Goal: Navigation & Orientation: Find specific page/section

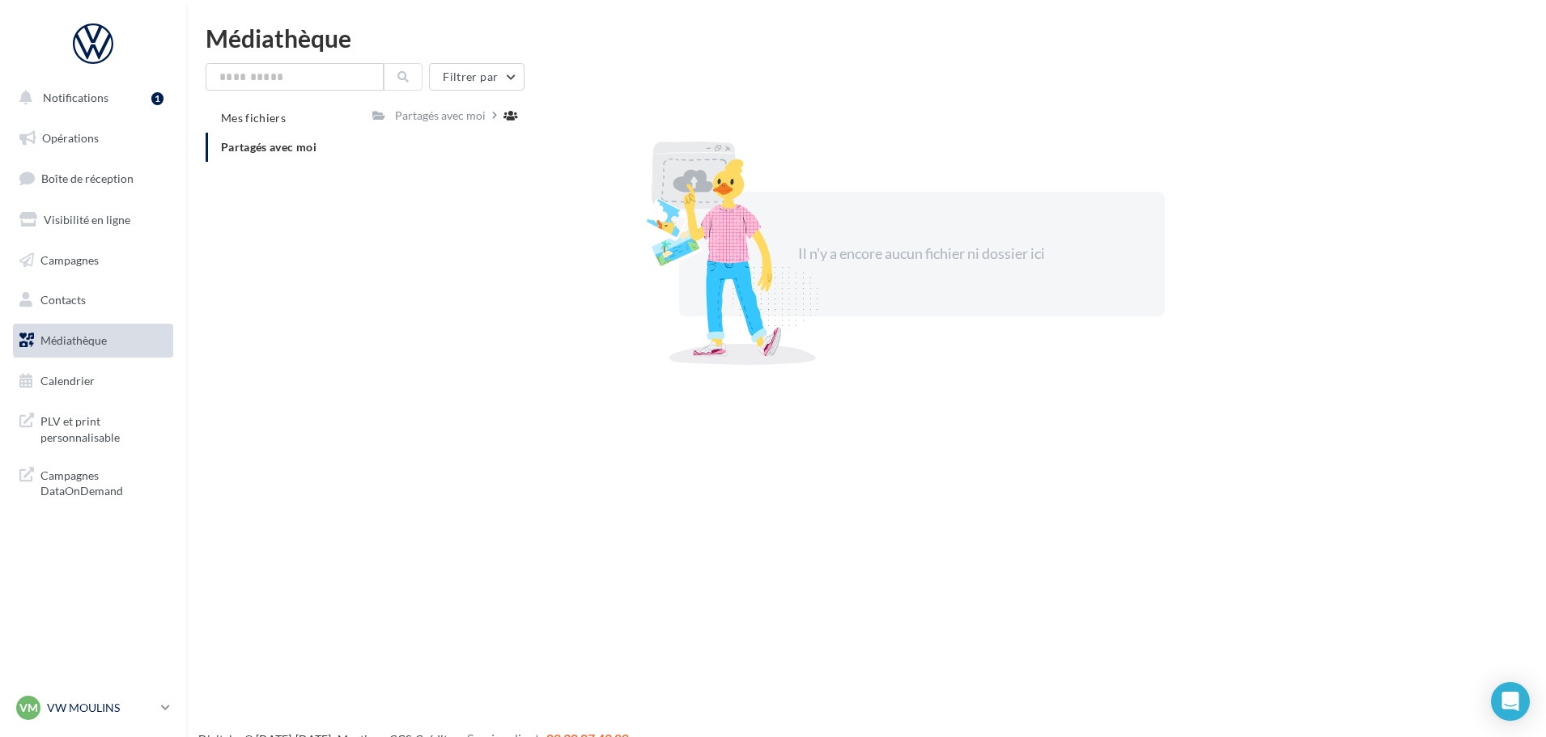
click at [82, 713] on p "VW MOULINS" at bounding box center [101, 708] width 108 height 16
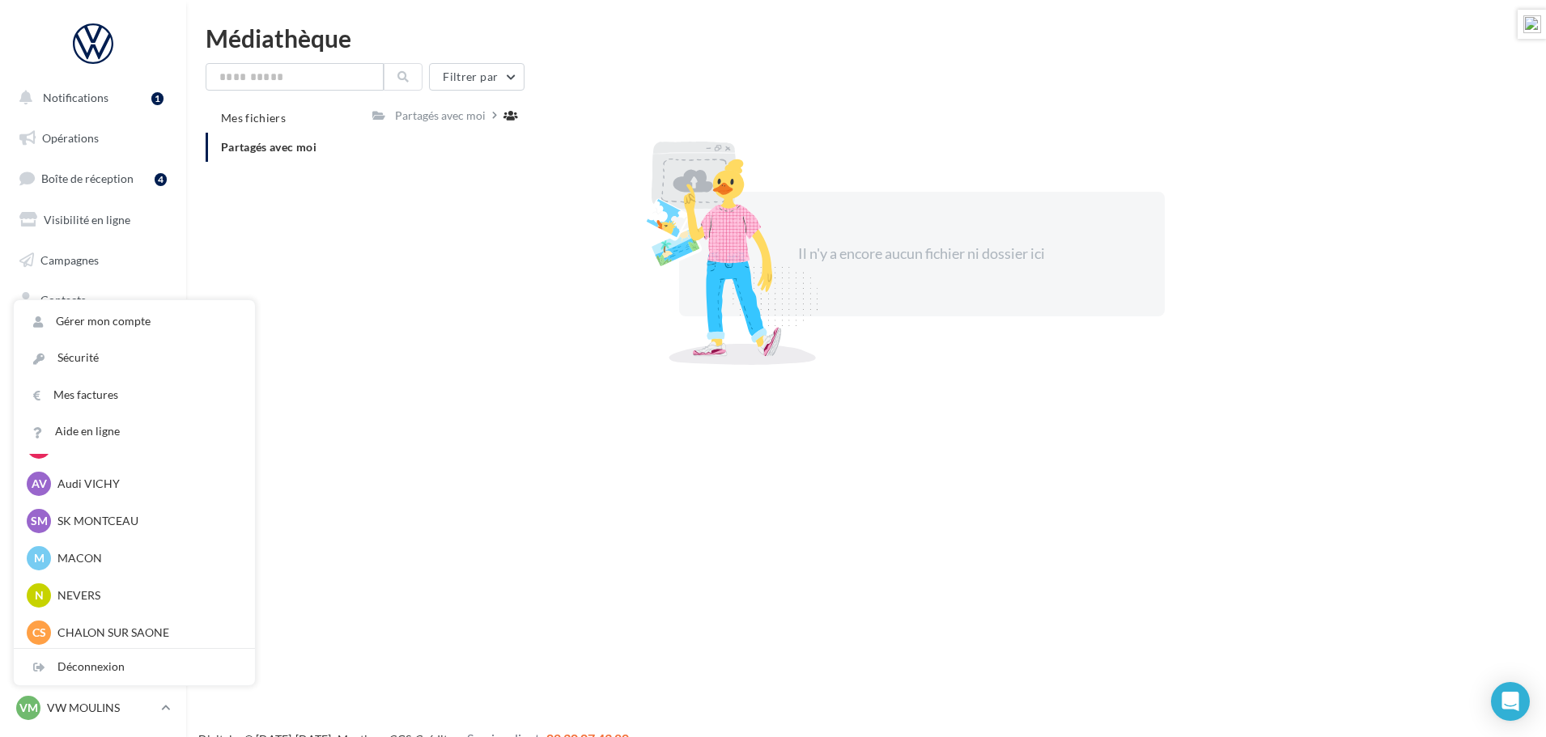
scroll to position [1228, 0]
click at [99, 590] on p "Ducati Nevers" at bounding box center [146, 592] width 178 height 16
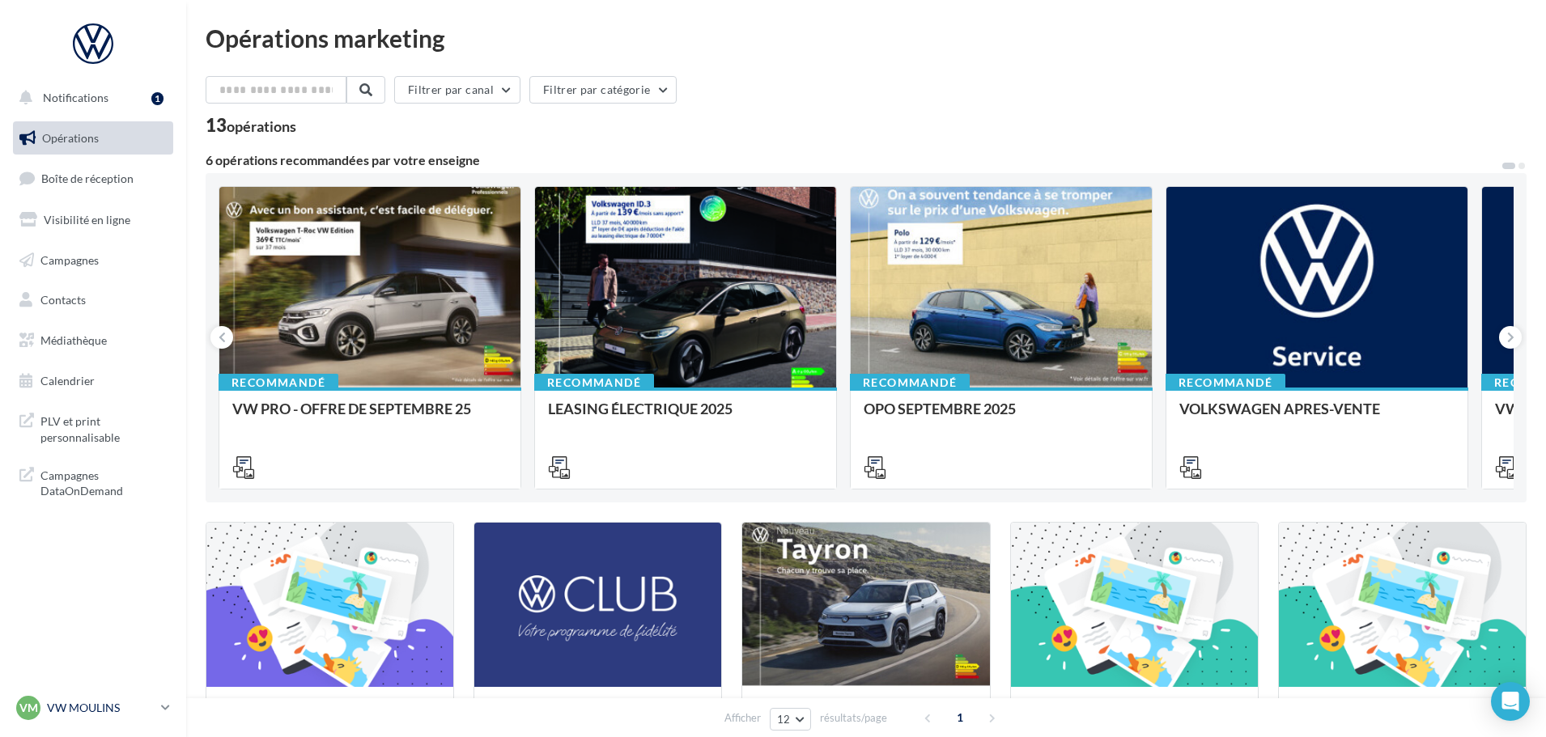
click at [91, 707] on p "VW MOULINS" at bounding box center [101, 708] width 108 height 16
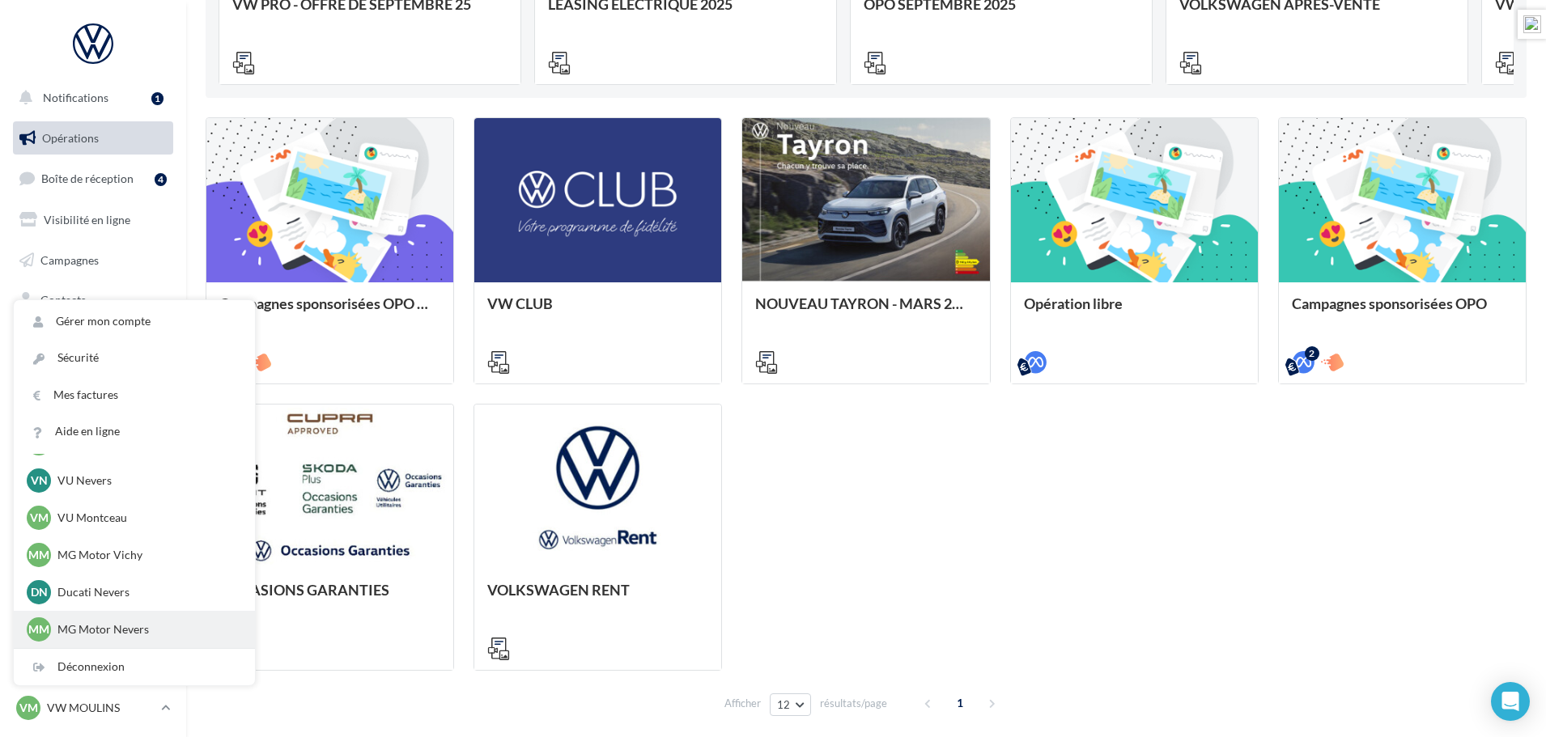
scroll to position [473, 0]
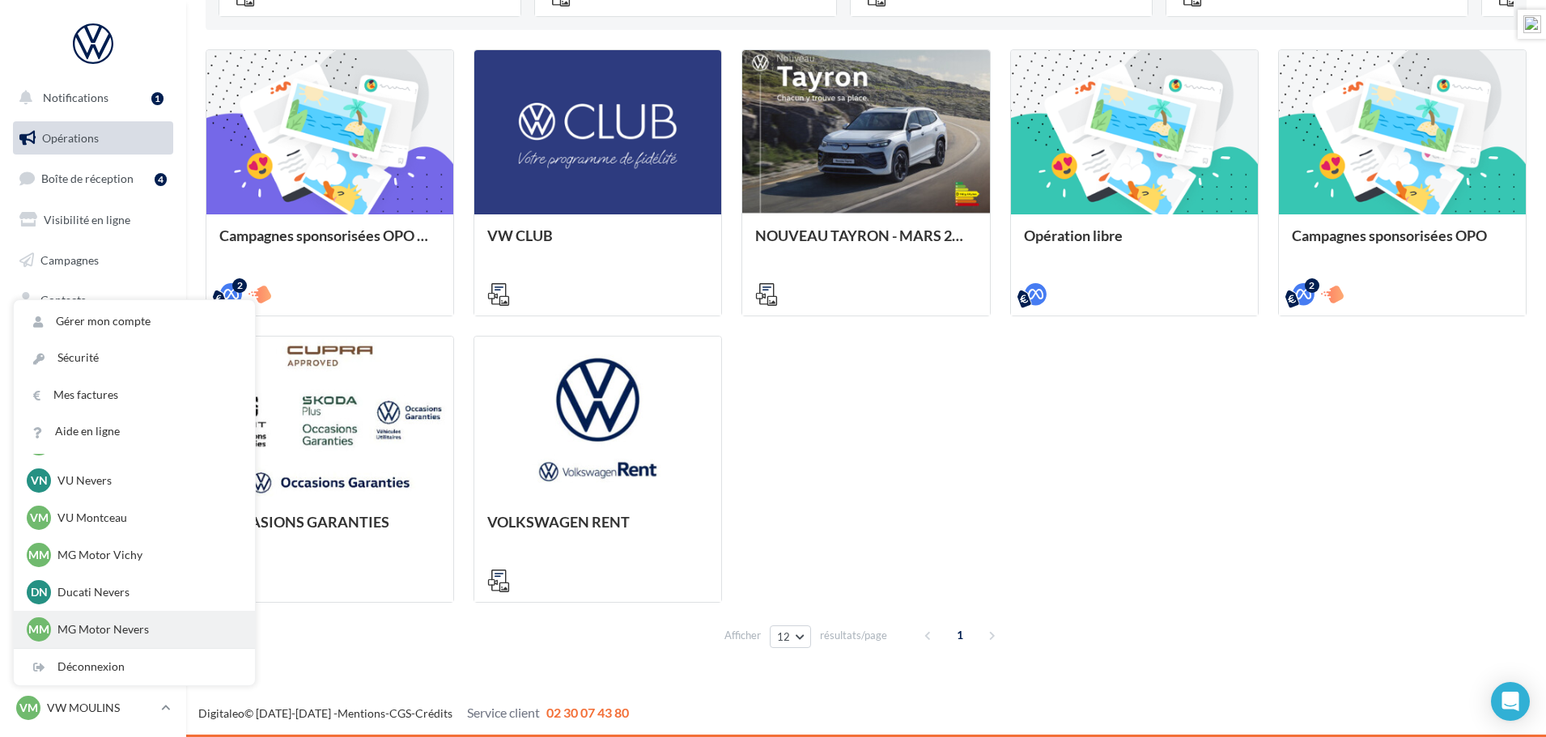
click at [90, 625] on p "MG Motor Nevers" at bounding box center [146, 629] width 178 height 16
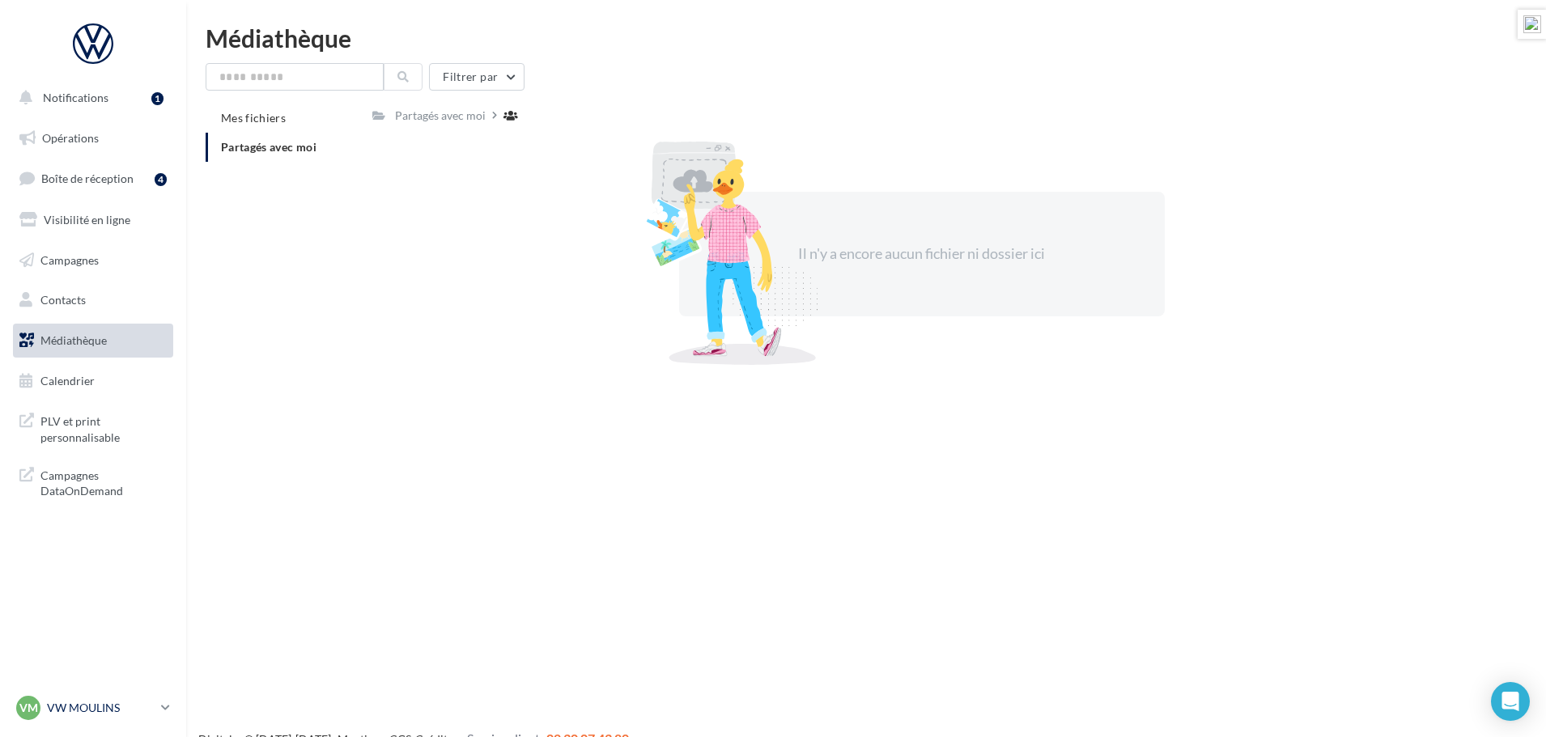
click at [98, 709] on p "VW MOULINS" at bounding box center [101, 708] width 108 height 16
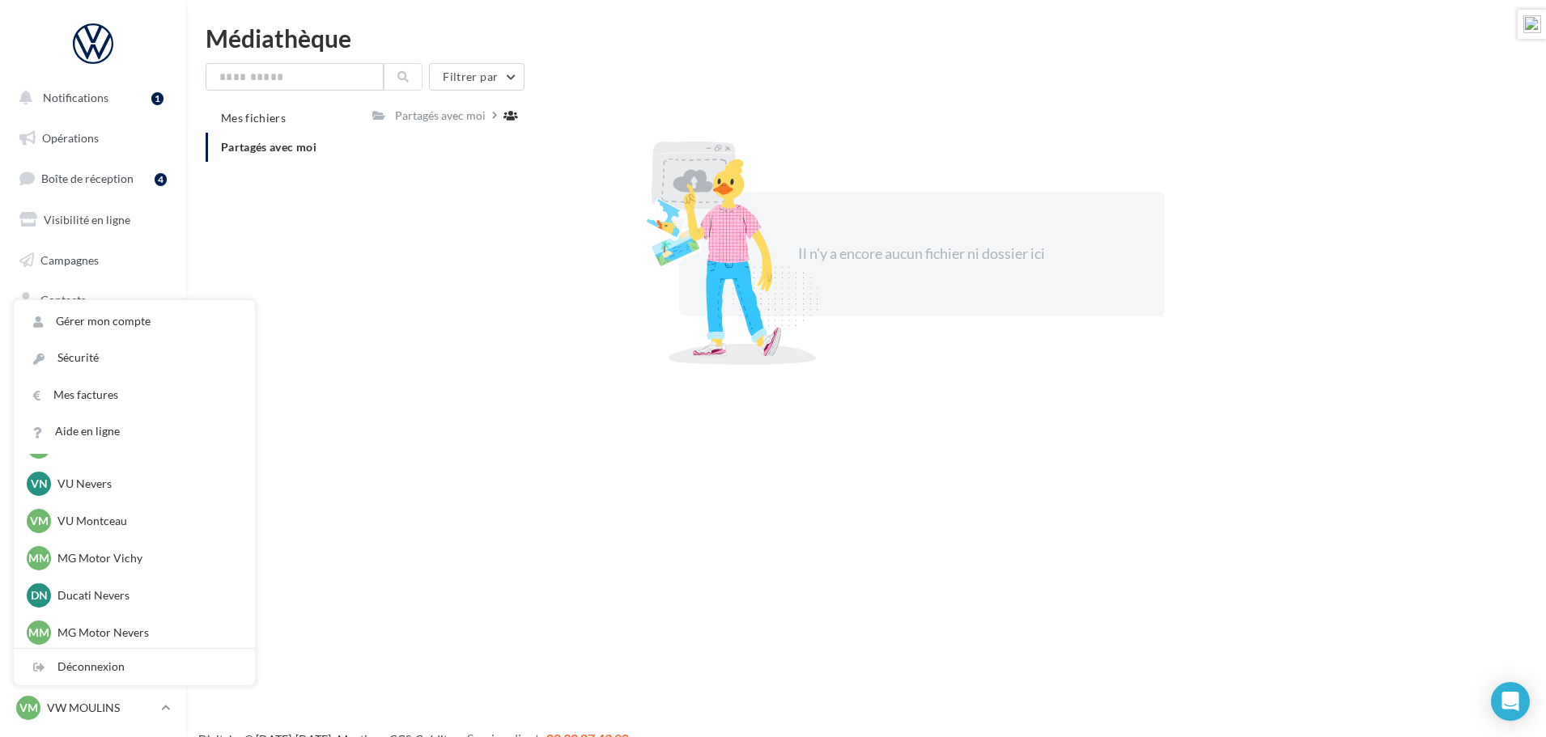
scroll to position [1228, 0]
click at [87, 554] on p "MG Motor Vichy" at bounding box center [146, 555] width 178 height 16
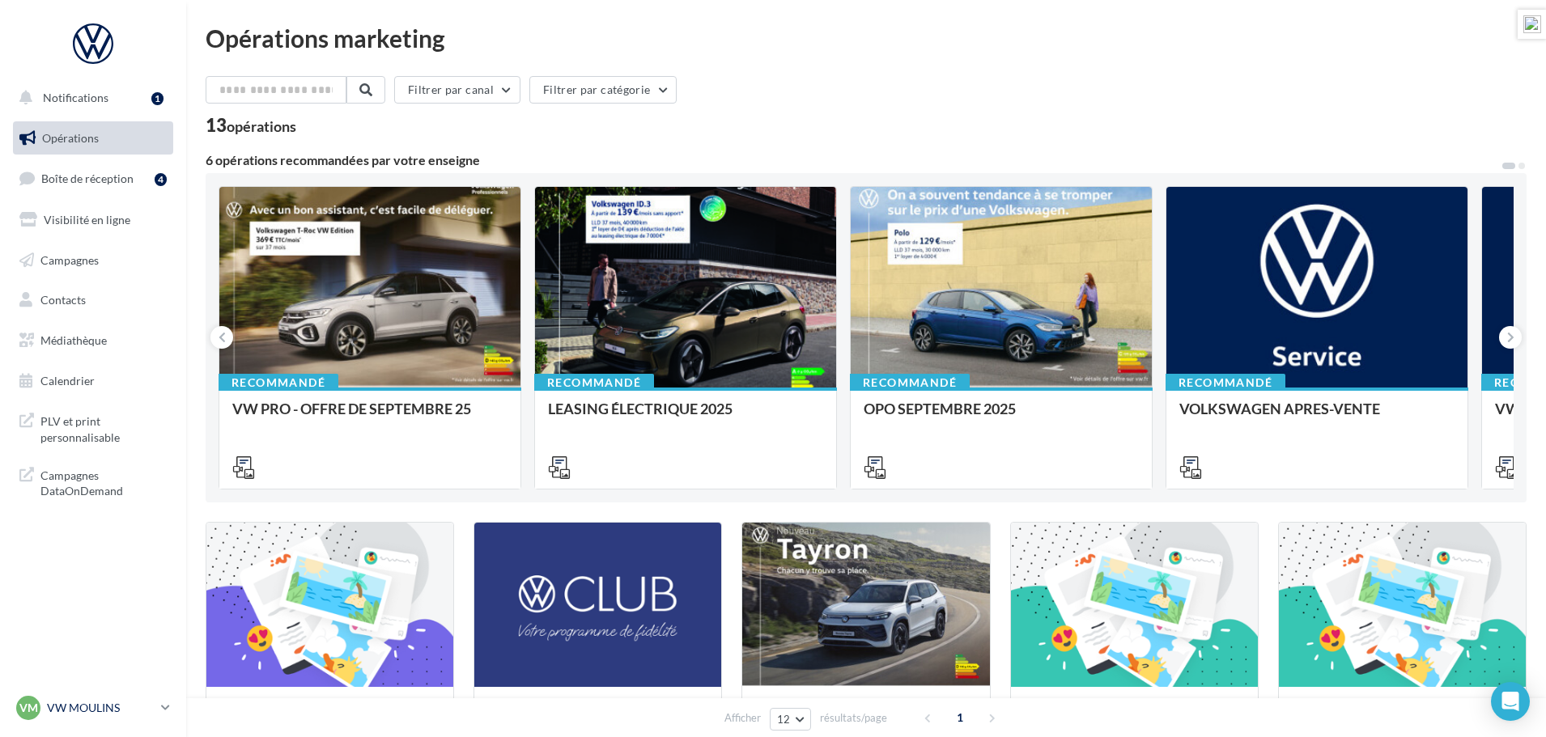
click at [90, 703] on p "VW MOULINS" at bounding box center [101, 708] width 108 height 16
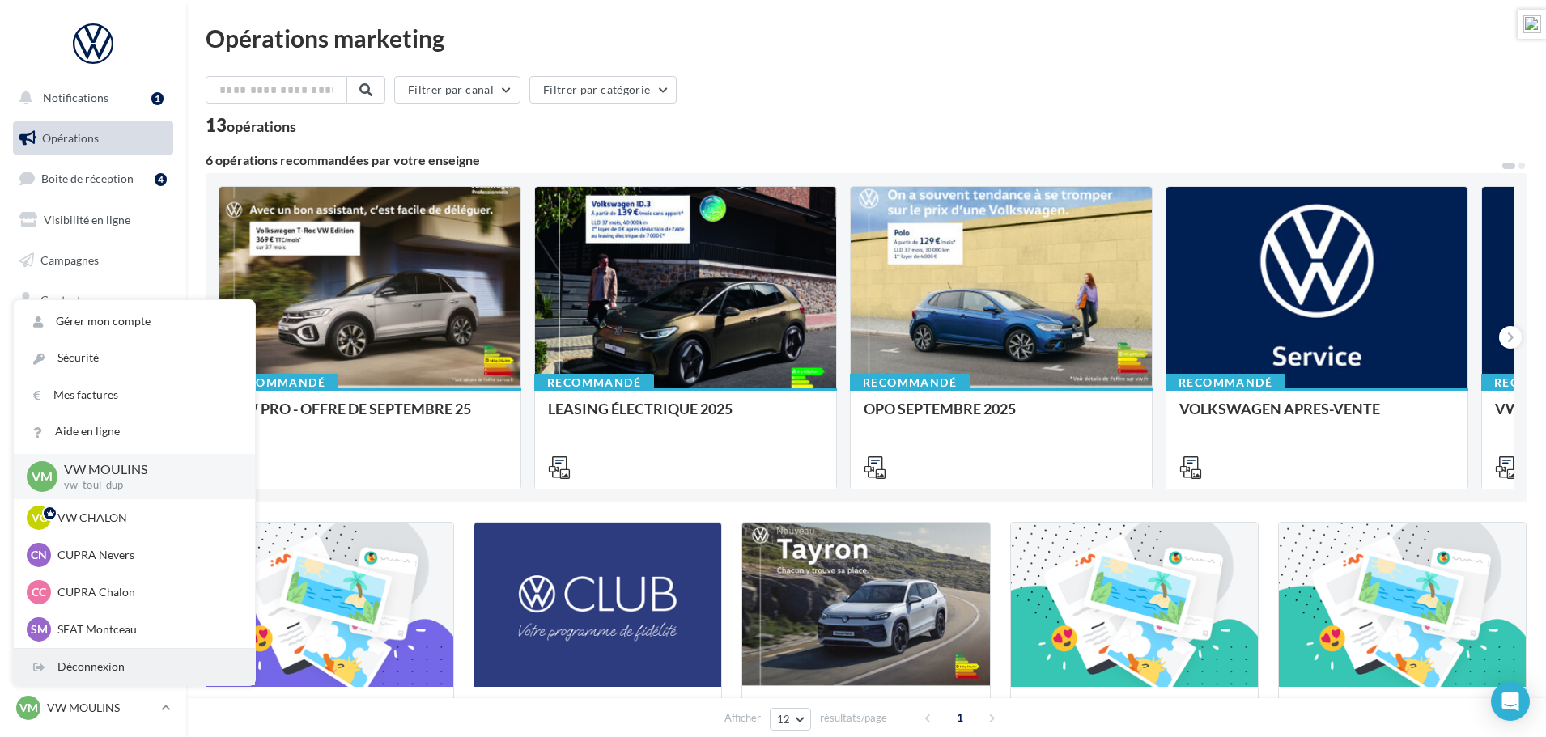
click at [91, 667] on div "Déconnexion" at bounding box center [134, 667] width 241 height 36
